Goal: Task Accomplishment & Management: Manage account settings

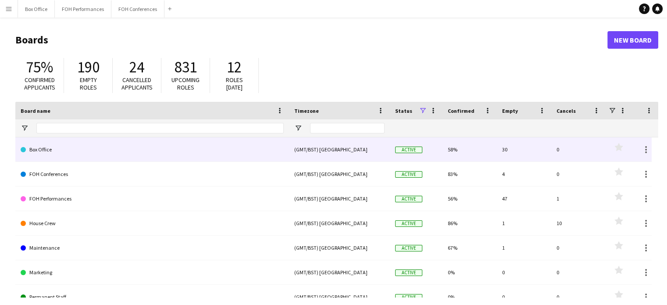
click at [79, 155] on link "Box Office" at bounding box center [152, 149] width 263 height 25
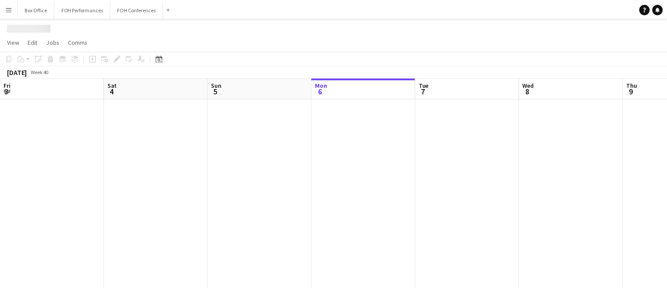
scroll to position [0, 210]
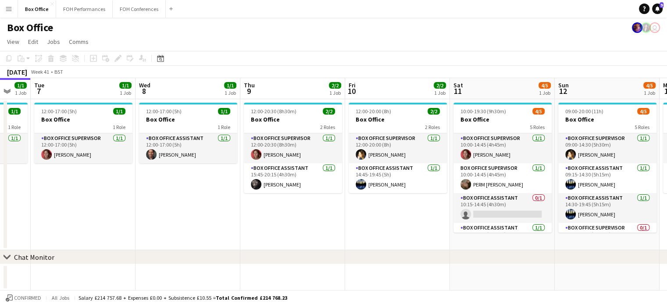
drag, startPoint x: 602, startPoint y: 97, endPoint x: 420, endPoint y: 104, distance: 181.8
click at [420, 104] on app-calendar-viewport "Fri 3 2/2 1 Job Sat 4 2/2 1 Job Sun 5 2/2 1 Job Mon 6 1/1 1 Job Tue 7 1/1 1 Job…" at bounding box center [333, 184] width 667 height 212
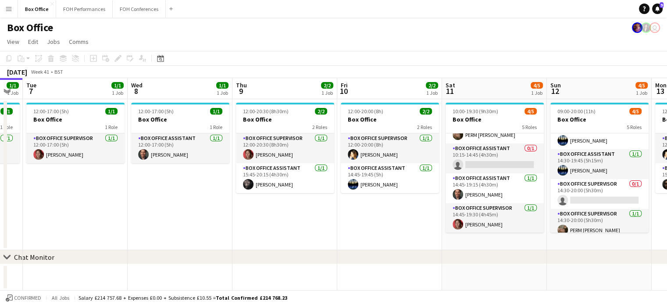
scroll to position [0, 321]
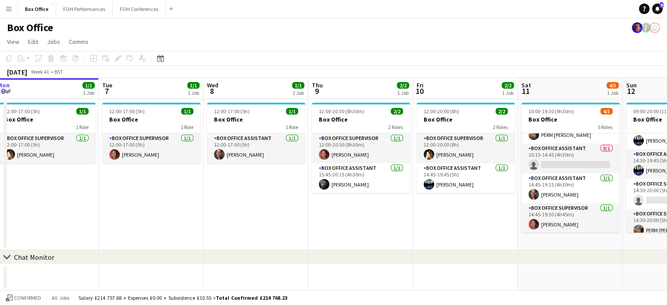
drag, startPoint x: 579, startPoint y: 83, endPoint x: 674, endPoint y: 93, distance: 94.9
click at [667, 93] on html "Menu Boards Boards Boards All jobs Status Workforce Workforce My Workforce Recr…" at bounding box center [333, 152] width 667 height 305
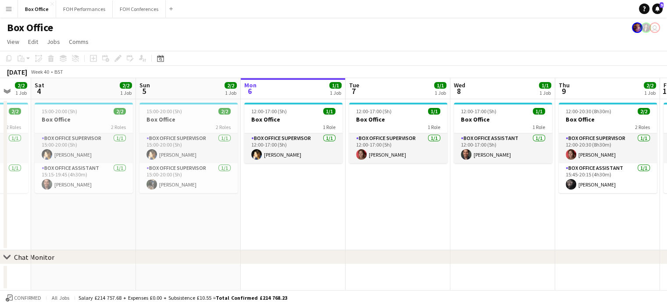
scroll to position [0, 179]
drag, startPoint x: 44, startPoint y: 85, endPoint x: 291, endPoint y: 106, distance: 247.5
click at [291, 106] on app-calendar-viewport "Thu 2 1/1 1 Job Fri 3 2/2 1 Job Sat 4 2/2 1 Job Sun 5 2/2 1 Job Mon 6 1/1 1 Job…" at bounding box center [333, 184] width 667 height 212
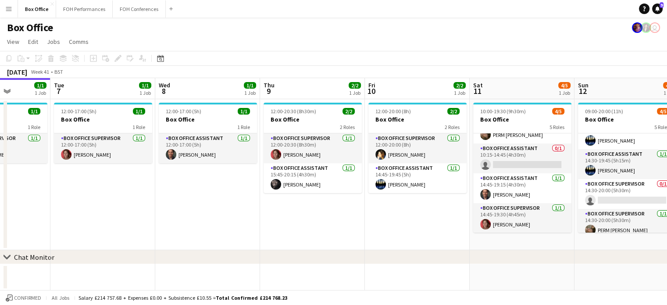
scroll to position [0, 331]
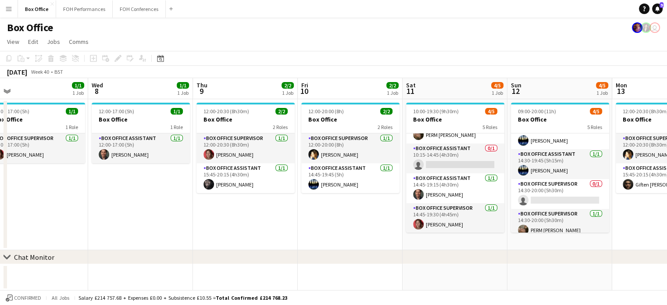
drag, startPoint x: 474, startPoint y: 98, endPoint x: 112, endPoint y: 110, distance: 362.2
click at [112, 110] on app-calendar-viewport "Sat 4 2/2 1 Job Sun 5 2/2 1 Job Mon 6 1/1 1 Job Tue 7 1/1 1 Job Wed 8 1/1 1 Job…" at bounding box center [333, 184] width 667 height 212
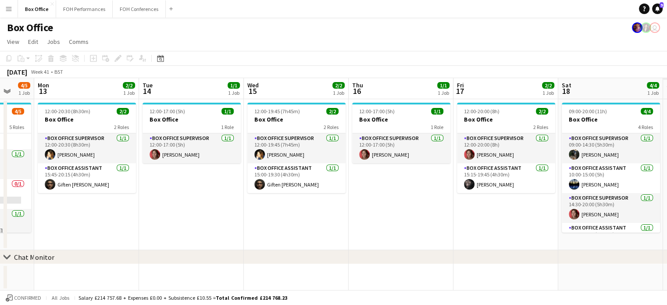
scroll to position [0, 216]
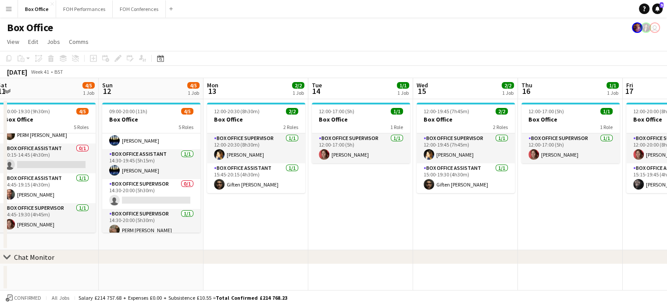
drag, startPoint x: 483, startPoint y: 93, endPoint x: 74, endPoint y: 97, distance: 409.0
click at [74, 97] on app-calendar-viewport "Thu 9 2/2 1 Job Fri 10 2/2 1 Job Sat 11 4/5 1 Job Sun 12 4/5 1 Job Mon 13 2/2 1…" at bounding box center [333, 184] width 667 height 212
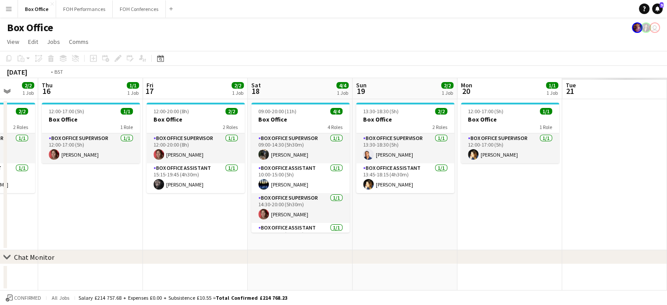
scroll to position [0, 391]
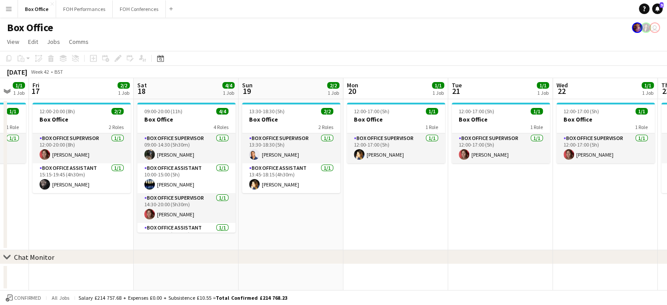
drag, startPoint x: 594, startPoint y: 89, endPoint x: 0, endPoint y: 97, distance: 594.2
click at [0, 97] on app-calendar-viewport "Mon 13 2/2 1 Job Tue 14 1/1 1 Job Wed 15 2/2 1 Job Thu 16 1/1 1 Job Fri 17 2/2 …" at bounding box center [333, 184] width 667 height 212
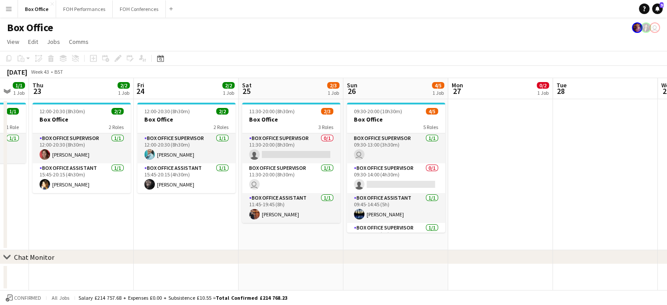
scroll to position [0, 227]
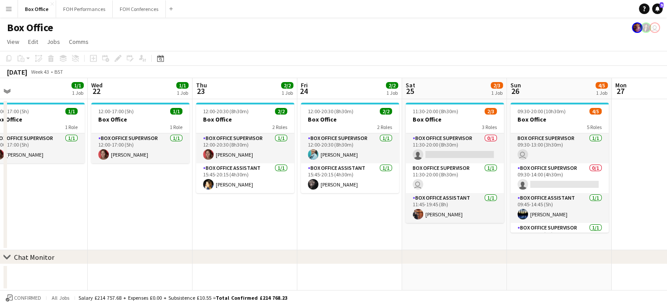
drag, startPoint x: 466, startPoint y: 89, endPoint x: 0, endPoint y: 97, distance: 465.6
click at [0, 97] on app-calendar-viewport "Sun 19 2/2 1 Job Mon 20 1/1 1 Job Tue 21 1/1 1 Job Wed 22 1/1 1 Job Thu 23 2/2 …" at bounding box center [333, 184] width 667 height 212
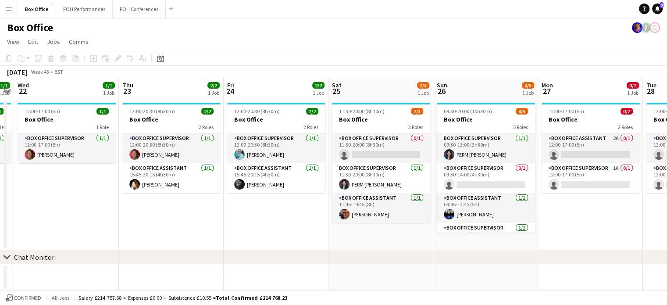
scroll to position [0, 348]
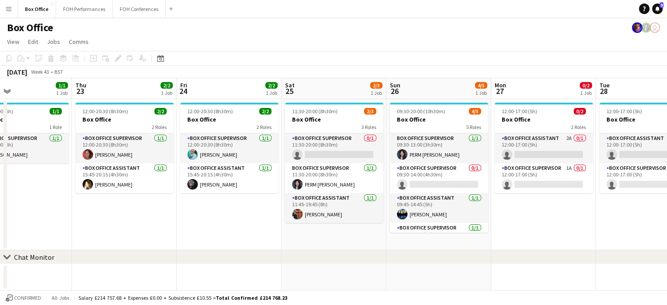
drag, startPoint x: 527, startPoint y: 94, endPoint x: 407, endPoint y: 96, distance: 120.2
click at [407, 96] on app-calendar-viewport "Sun 19 2/2 1 Job Mon 20 1/1 1 Job Tue 21 1/1 1 Job Wed 22 1/1 1 Job Thu 23 2/2 …" at bounding box center [333, 184] width 667 height 212
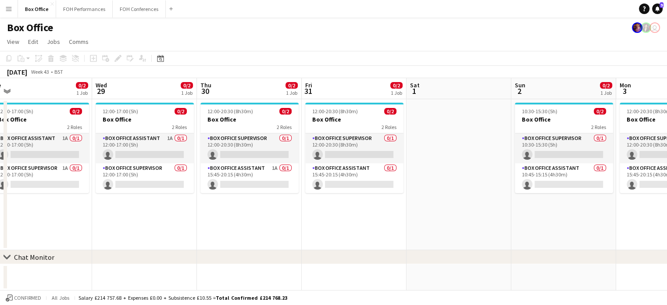
scroll to position [0, 339]
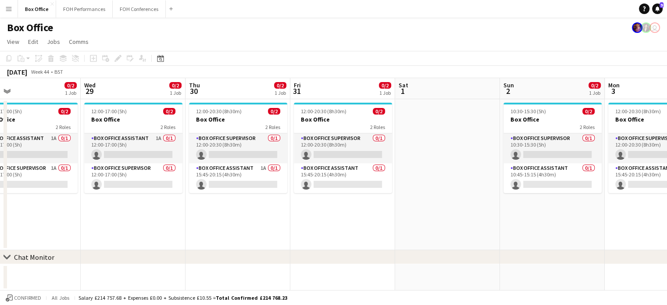
drag, startPoint x: 621, startPoint y: 87, endPoint x: 0, endPoint y: 101, distance: 621.1
click at [0, 101] on app-calendar-viewport "Sat 25 2/3 1 Job Sun 26 4/5 1 Job Mon 27 0/2 1 Job Tue 28 0/2 1 Job Wed 29 0/2 …" at bounding box center [333, 184] width 667 height 212
click at [82, 8] on button "FOH Performances Close" at bounding box center [84, 8] width 57 height 17
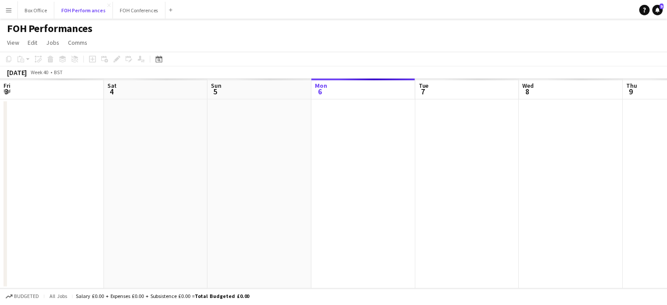
scroll to position [0, 210]
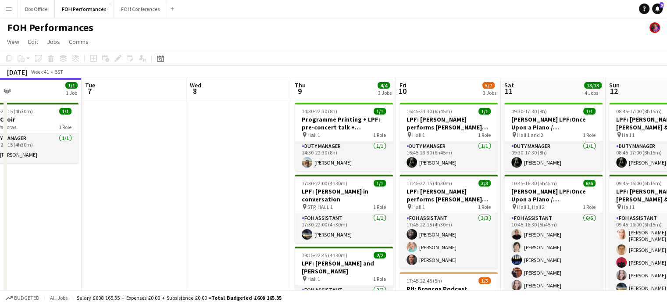
drag, startPoint x: 333, startPoint y: 91, endPoint x: 203, endPoint y: 96, distance: 130.9
click at [203, 96] on app-calendar-viewport "Fri 3 4/4 2 Jobs Sat 4 6/6 3 Jobs Sun 5 6/6 2 Jobs Mon 6 1/1 1 Job Tue 7 Wed 8 …" at bounding box center [333, 298] width 667 height 441
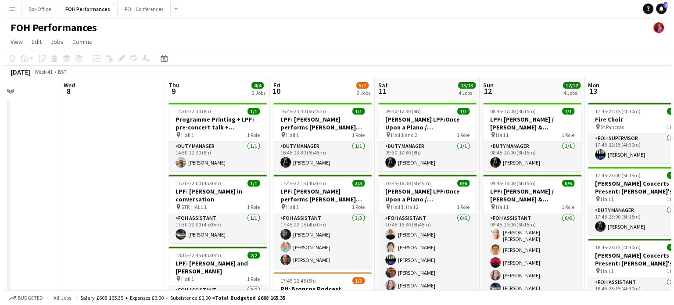
scroll to position [0, 264]
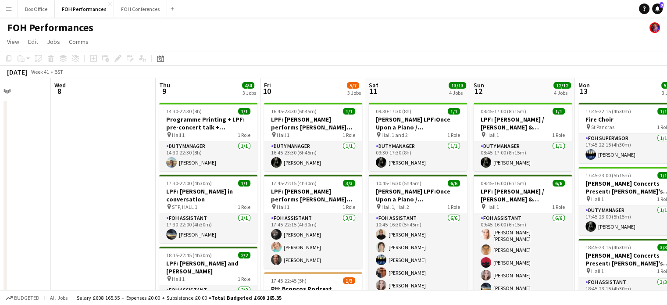
drag, startPoint x: 448, startPoint y: 84, endPoint x: 315, endPoint y: 87, distance: 133.4
click at [315, 87] on app-calendar-viewport "Sun 5 6/6 2 Jobs Mon 6 1/1 1 Job Tue 7 Wed 8 Thu 9 4/4 3 Jobs Fri 10 5/7 3 Jobs…" at bounding box center [333, 298] width 667 height 441
click at [130, 11] on button "FOH Conferences Close" at bounding box center [140, 8] width 53 height 17
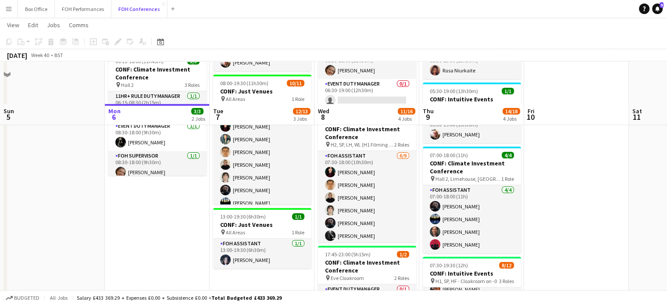
scroll to position [88, 0]
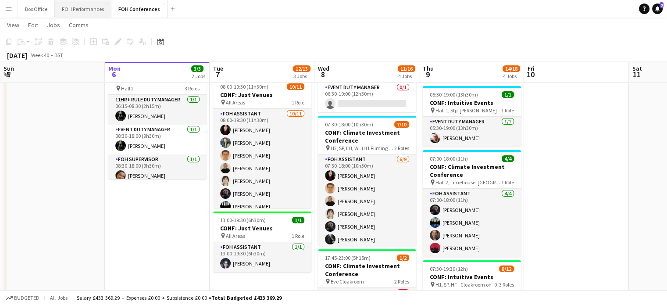
click at [78, 9] on button "FOH Performances Close" at bounding box center [83, 8] width 57 height 17
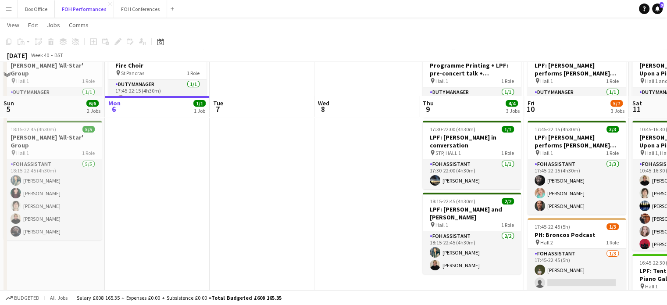
scroll to position [88, 0]
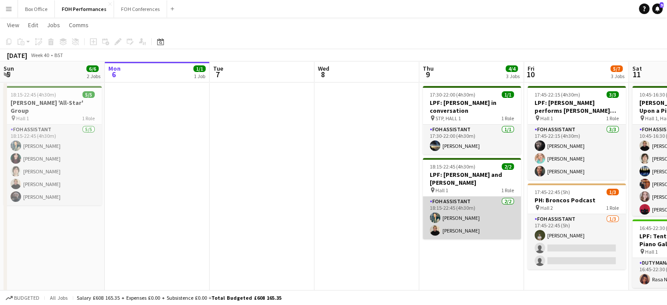
click at [472, 222] on app-card-role "FOH Assistant [DATE] 18:15-22:45 (4h30m) [PERSON_NAME] [PERSON_NAME]" at bounding box center [472, 218] width 98 height 43
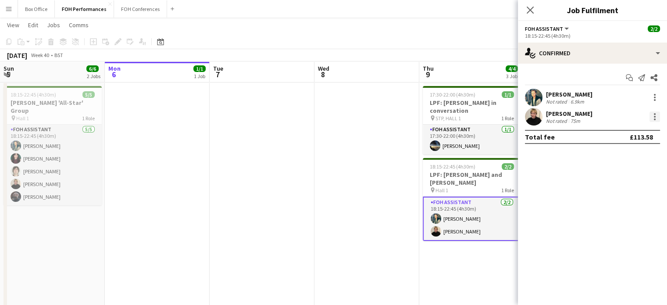
click at [654, 119] on div at bounding box center [655, 119] width 2 height 2
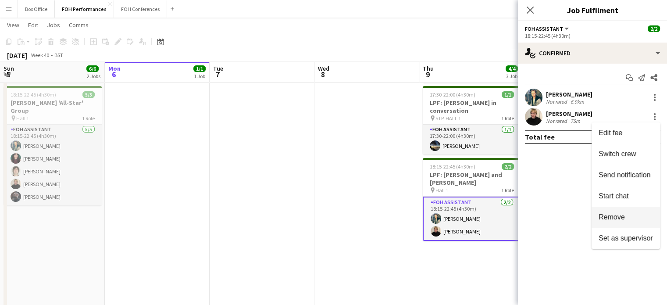
click at [600, 222] on button "Remove" at bounding box center [626, 217] width 68 height 21
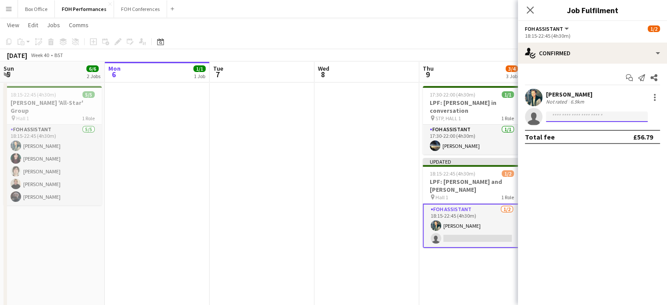
click at [566, 117] on input at bounding box center [597, 116] width 102 height 11
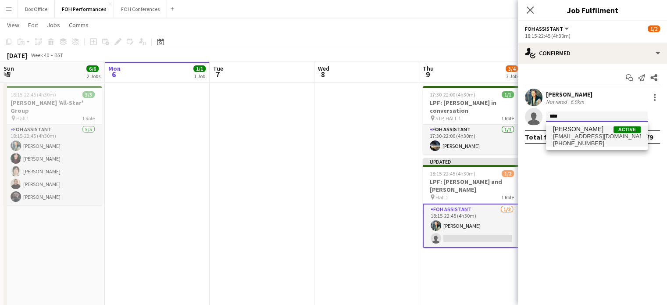
type input "****"
click at [575, 143] on span "[PHONE_NUMBER]" at bounding box center [597, 143] width 88 height 7
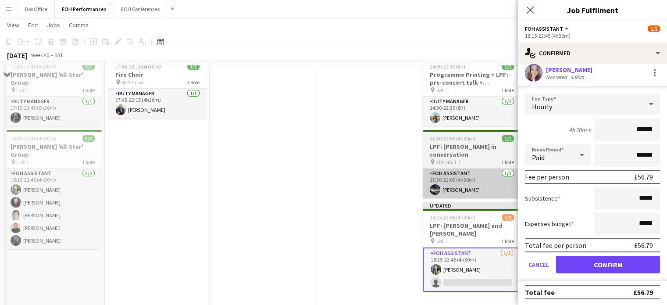
scroll to position [0, 0]
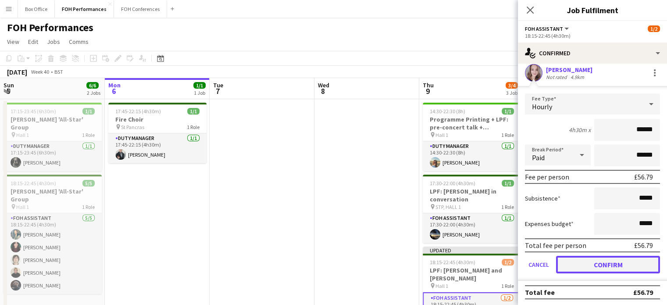
click at [611, 263] on button "Confirm" at bounding box center [608, 265] width 104 height 18
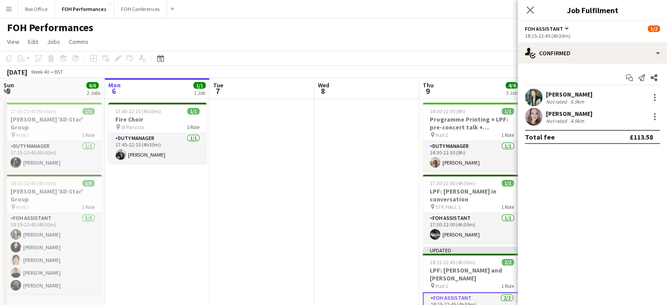
click at [406, 182] on app-date-cell at bounding box center [367, 309] width 105 height 420
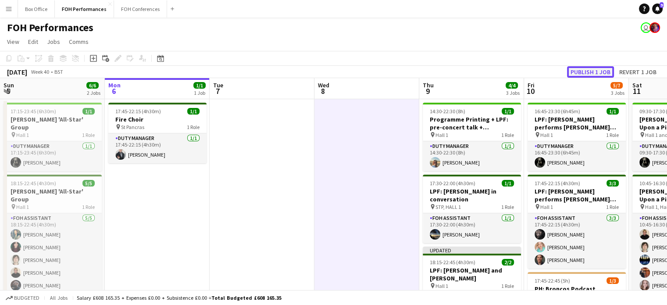
click at [592, 69] on button "Publish 1 job" at bounding box center [590, 71] width 47 height 11
